Goal: Check status: Check status

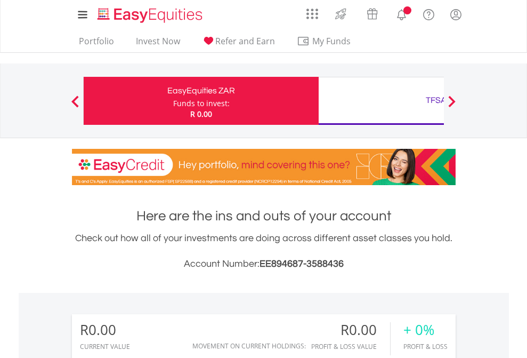
scroll to position [102, 167]
click at [173, 101] on div "Funds to invest:" at bounding box center [201, 103] width 57 height 11
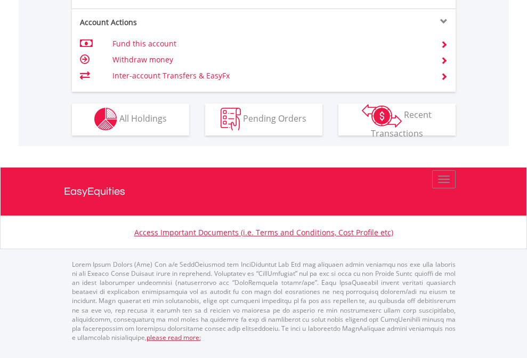
scroll to position [997, 0]
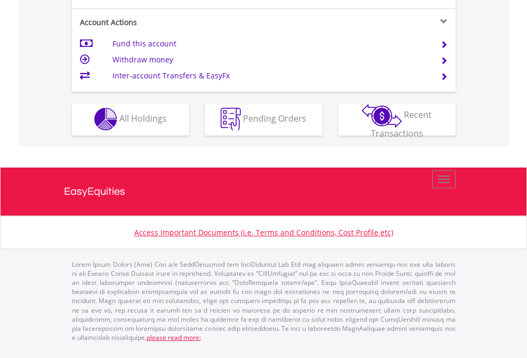
scroll to position [997, 0]
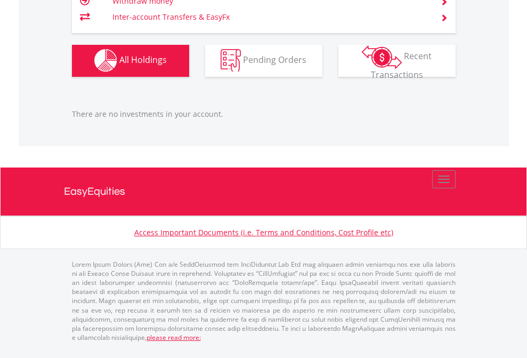
scroll to position [1056, 0]
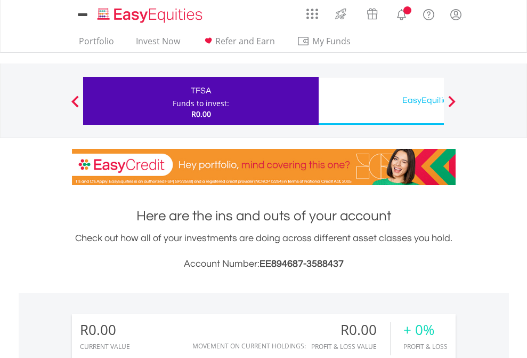
scroll to position [792, 0]
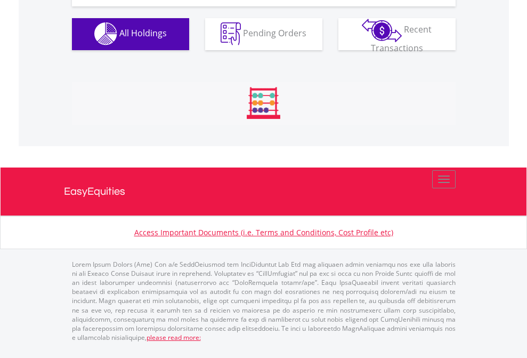
scroll to position [1056, 0]
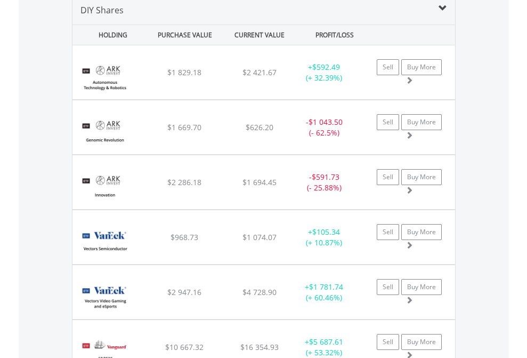
scroll to position [1031, 0]
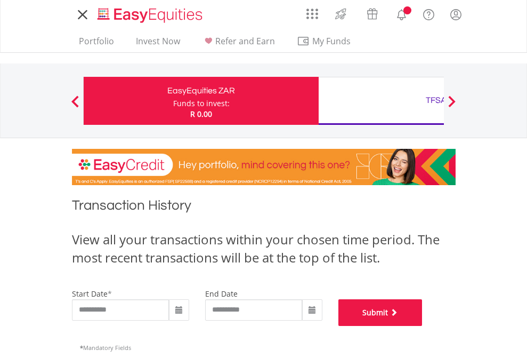
click at [423, 326] on button "Submit" at bounding box center [381, 312] width 84 height 27
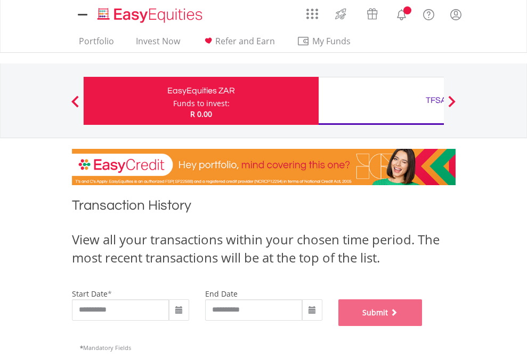
scroll to position [432, 0]
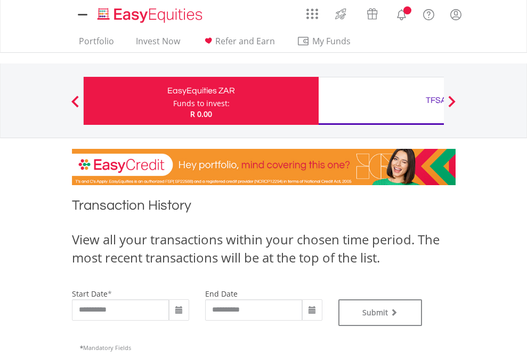
click at [381, 101] on div "TFSA" at bounding box center [436, 100] width 222 height 15
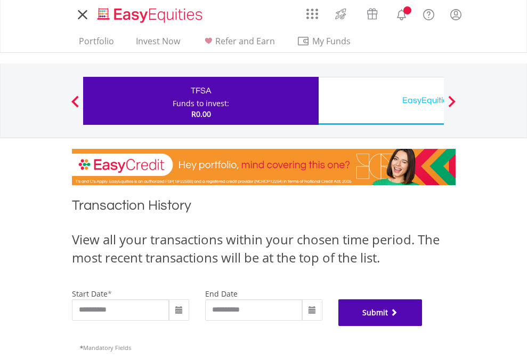
click at [423, 326] on button "Submit" at bounding box center [381, 312] width 84 height 27
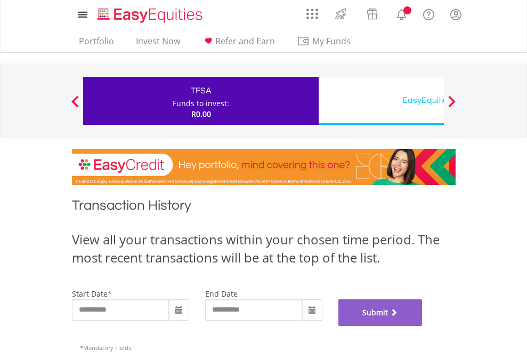
scroll to position [432, 0]
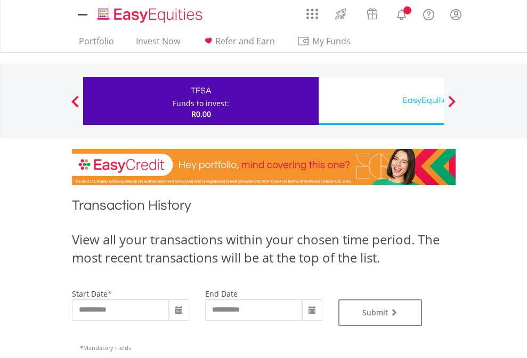
click at [381, 101] on div "EasyEquities USD" at bounding box center [436, 100] width 222 height 15
type input "**********"
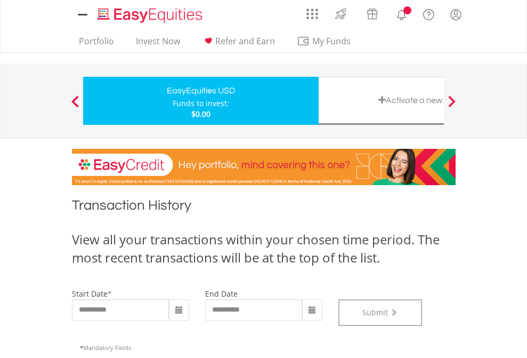
scroll to position [432, 0]
